Goal: Task Accomplishment & Management: Manage account settings

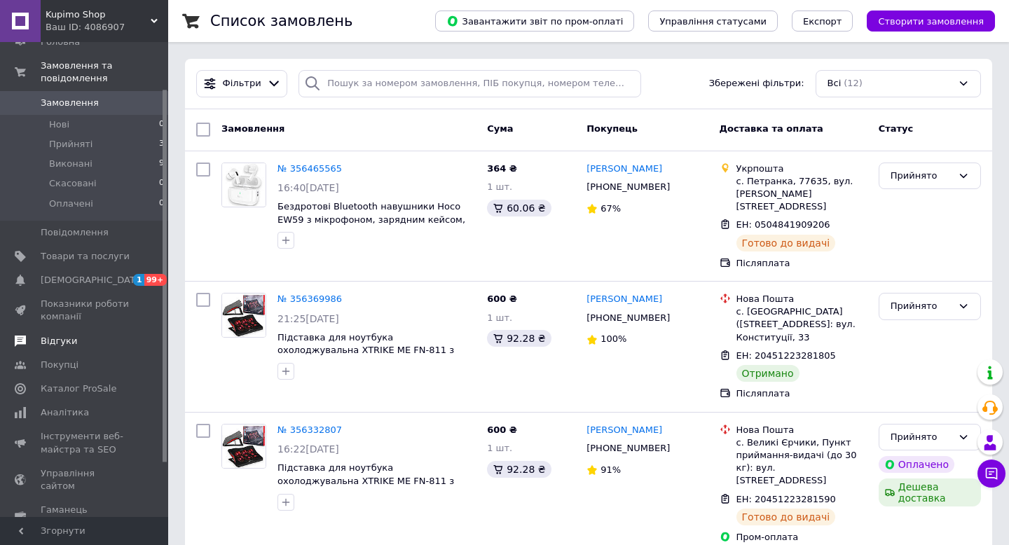
scroll to position [60, 0]
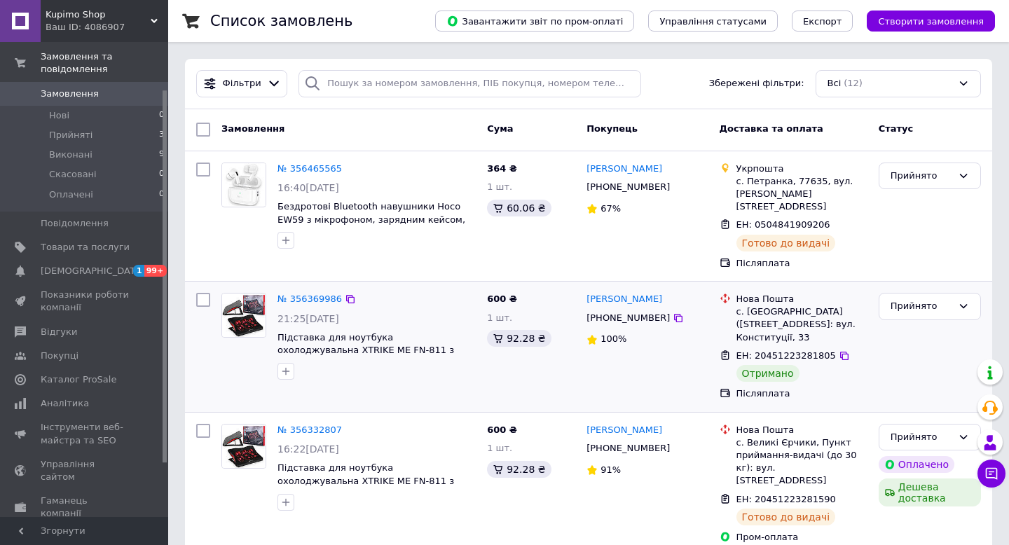
click at [918, 308] on div "Прийнято" at bounding box center [930, 346] width 114 height 119
click at [919, 299] on div "Прийнято" at bounding box center [922, 306] width 62 height 15
click at [913, 323] on li "Виконано" at bounding box center [929, 336] width 101 height 26
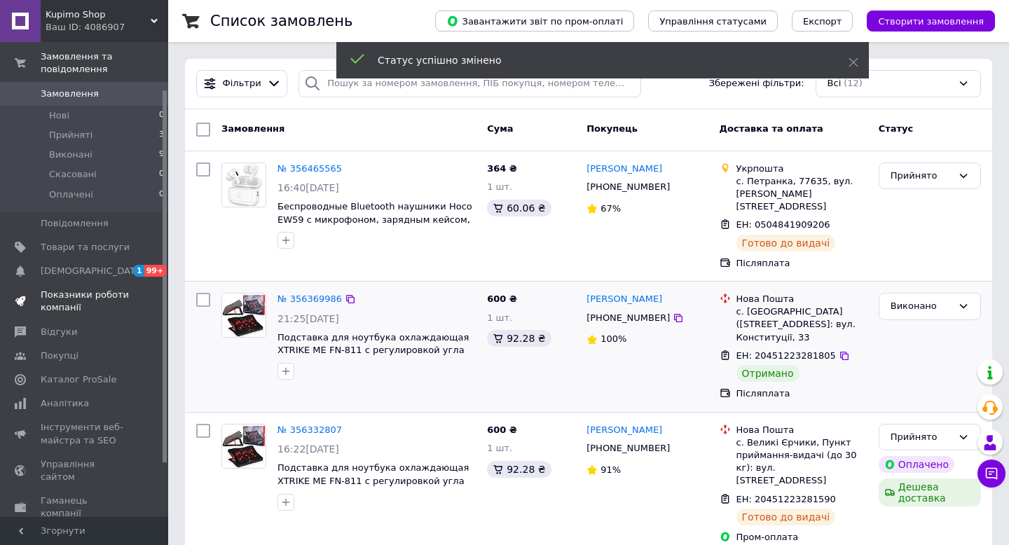
click at [71, 304] on span "Показники роботи компанії" at bounding box center [85, 301] width 89 height 25
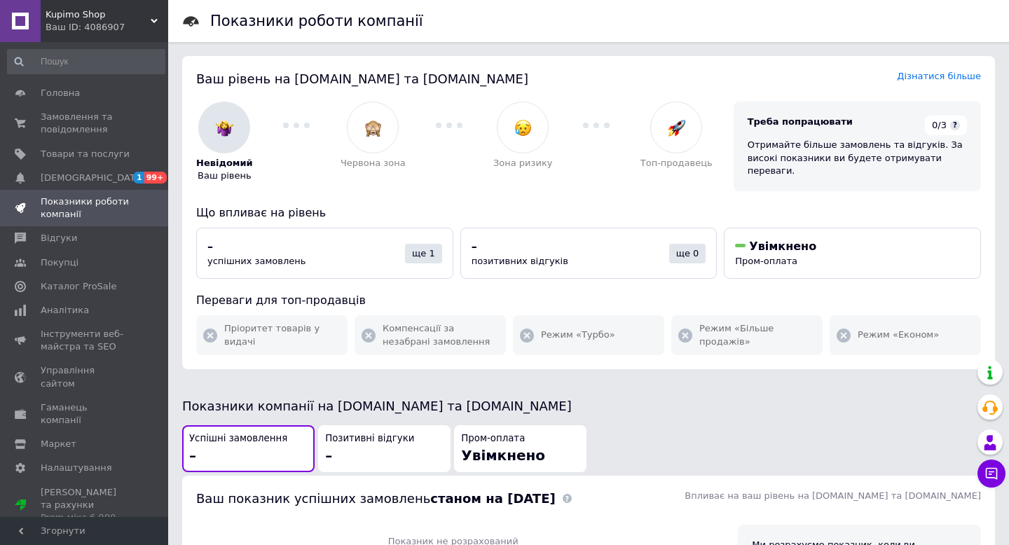
scroll to position [18, 0]
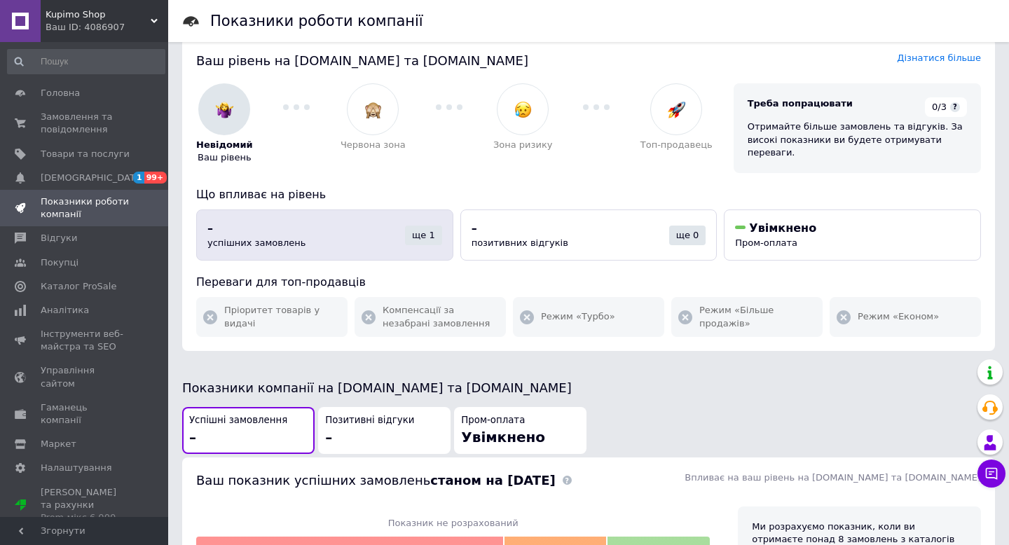
click at [302, 242] on div "– успішних замовлень" at bounding box center [306, 235] width 198 height 29
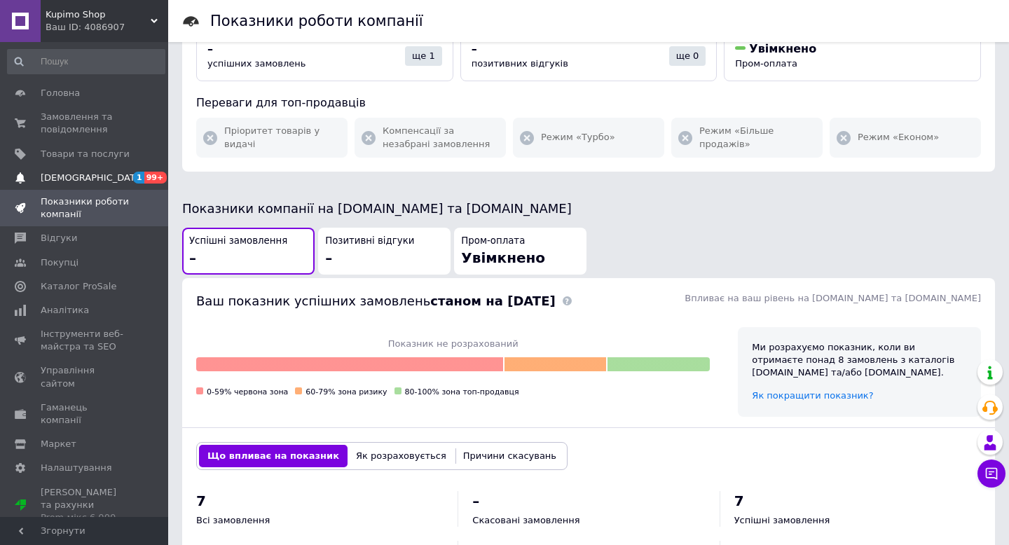
scroll to position [47, 0]
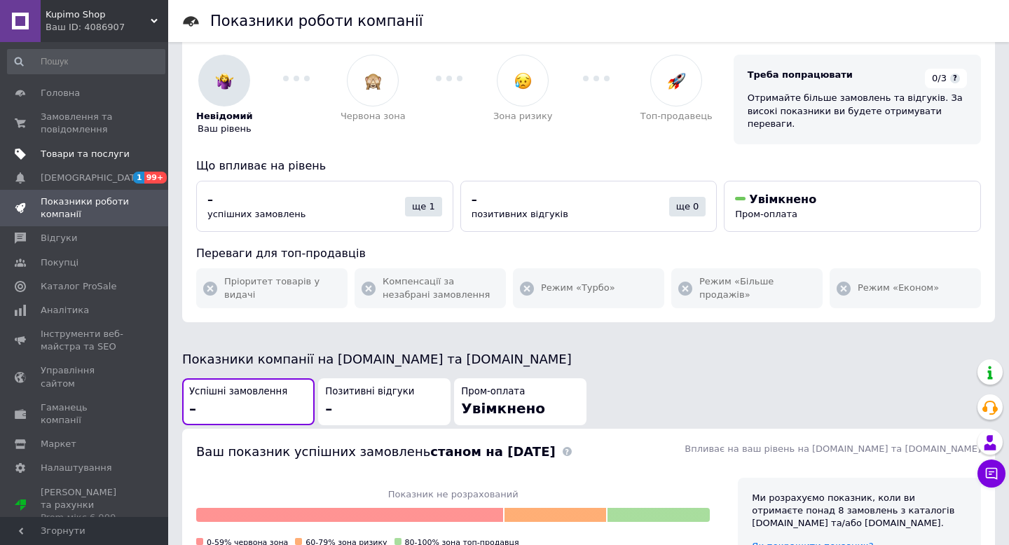
click at [67, 154] on span "Товари та послуги" at bounding box center [85, 154] width 89 height 13
